Goal: Task Accomplishment & Management: Manage account settings

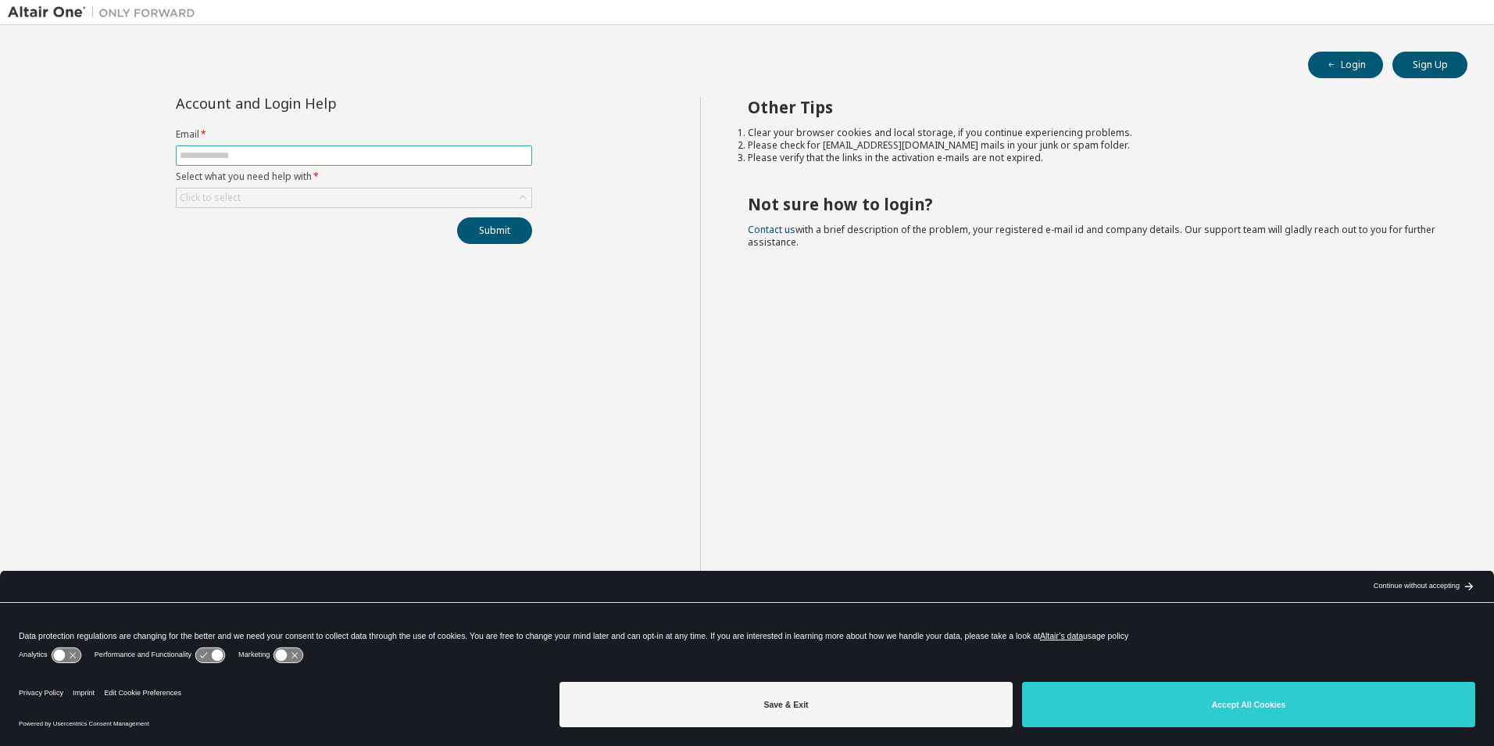
click at [279, 157] on input "text" at bounding box center [354, 155] width 349 height 13
type input "**********"
click at [295, 194] on div "Click to select" at bounding box center [354, 197] width 355 height 19
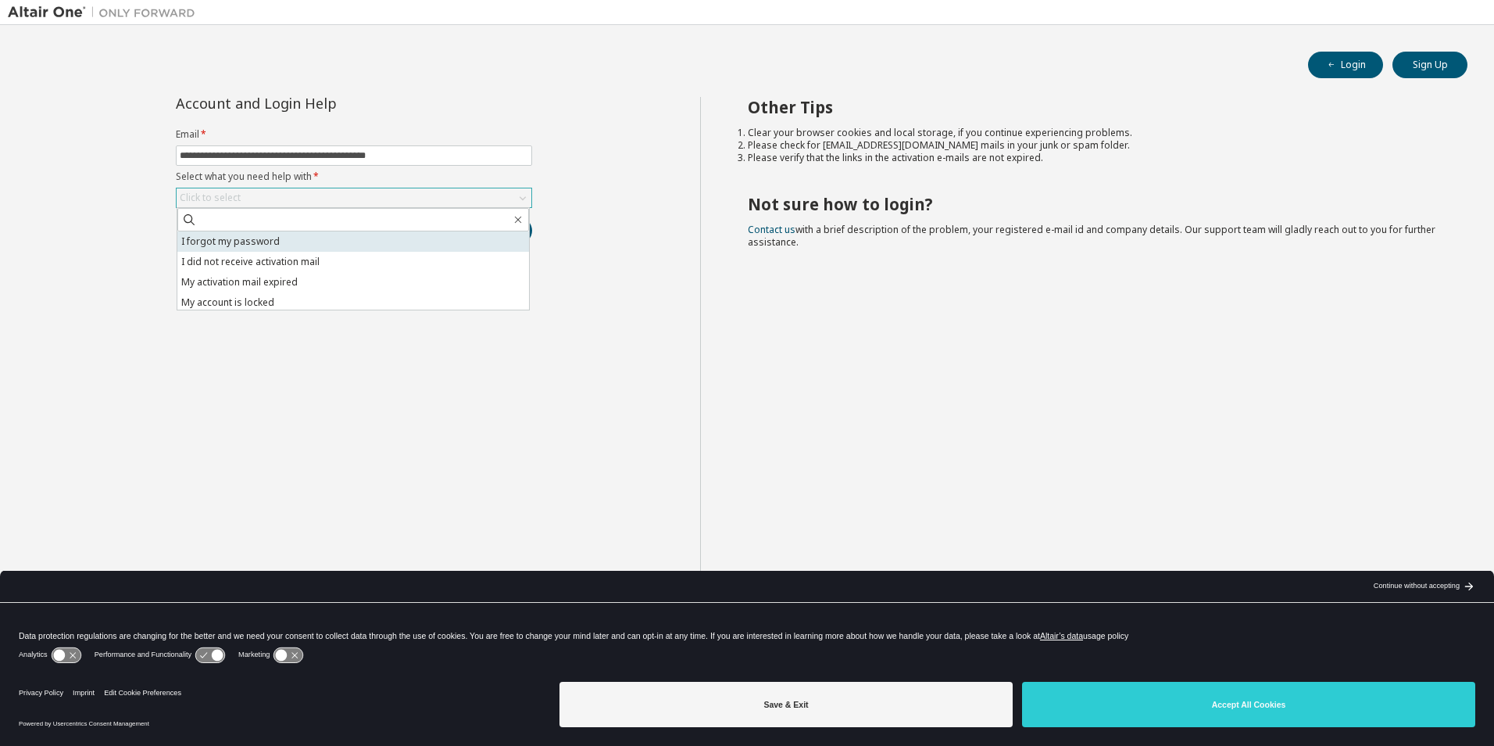
click at [292, 242] on li "I forgot my password" at bounding box center [353, 241] width 352 height 20
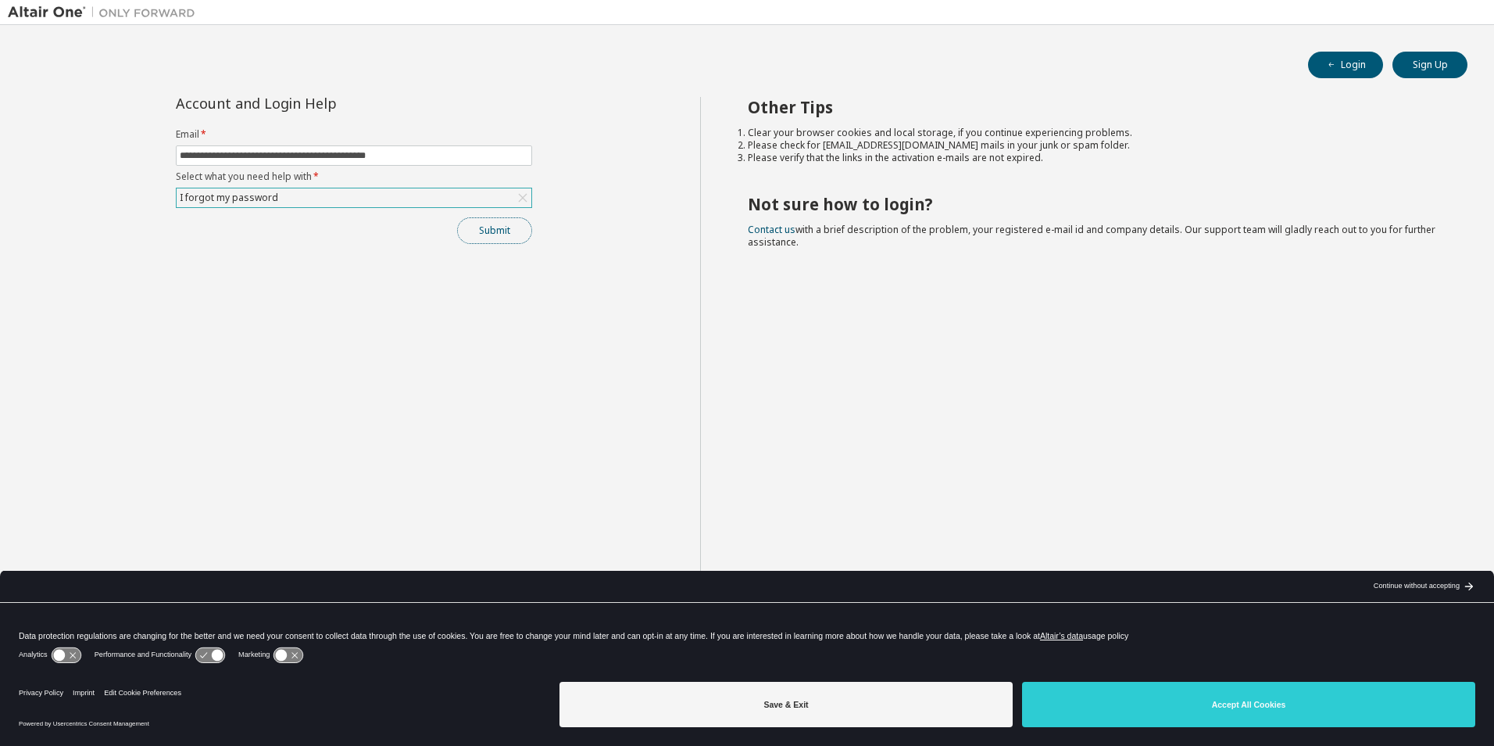
click at [499, 232] on button "Submit" at bounding box center [494, 230] width 75 height 27
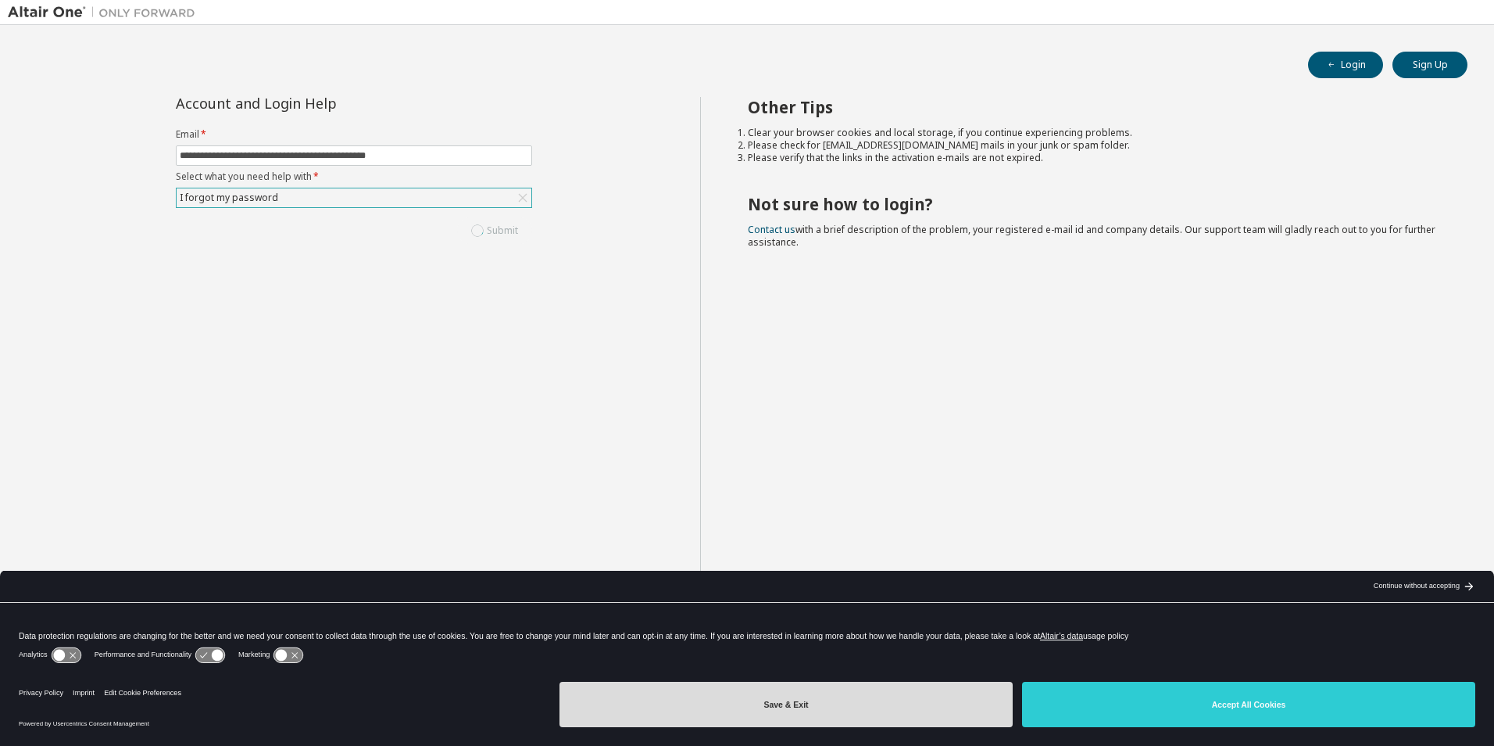
click at [850, 696] on button "Save & Exit" at bounding box center [786, 704] width 453 height 45
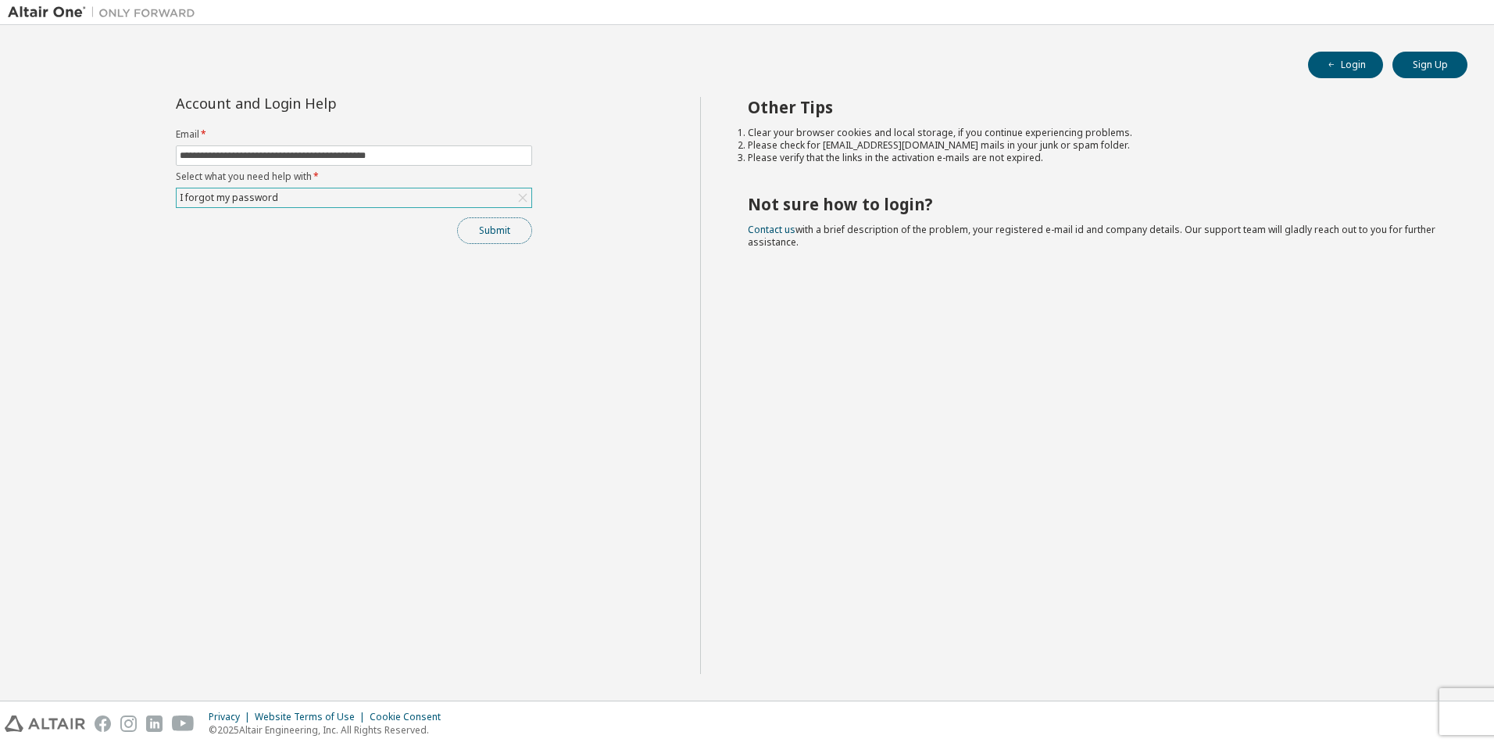
click at [491, 232] on button "Submit" at bounding box center [494, 230] width 75 height 27
click at [801, 464] on div "Other Tips Clear your browser cookies and local storage, if you continue experi…" at bounding box center [1093, 385] width 787 height 577
